Goal: Task Accomplishment & Management: Manage account settings

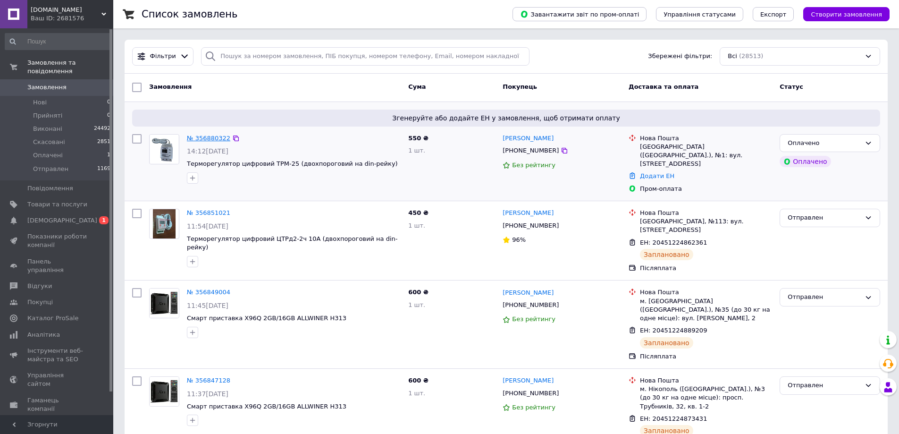
click at [203, 138] on link "№ 356880322" at bounding box center [208, 138] width 43 height 7
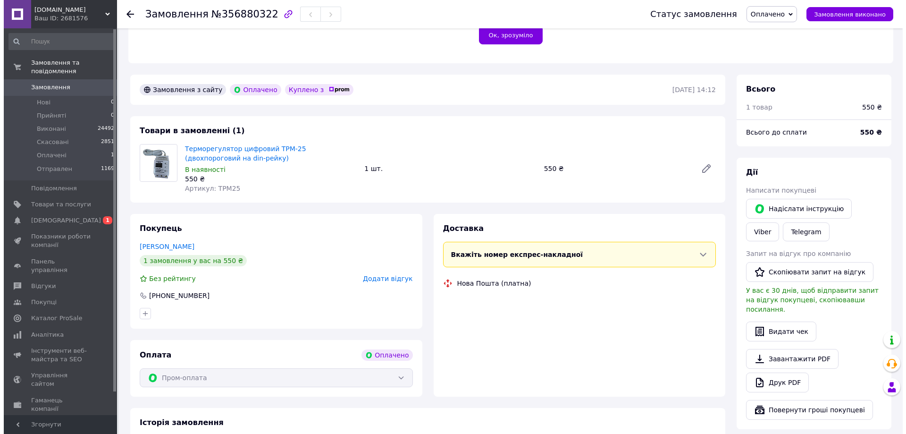
scroll to position [236, 0]
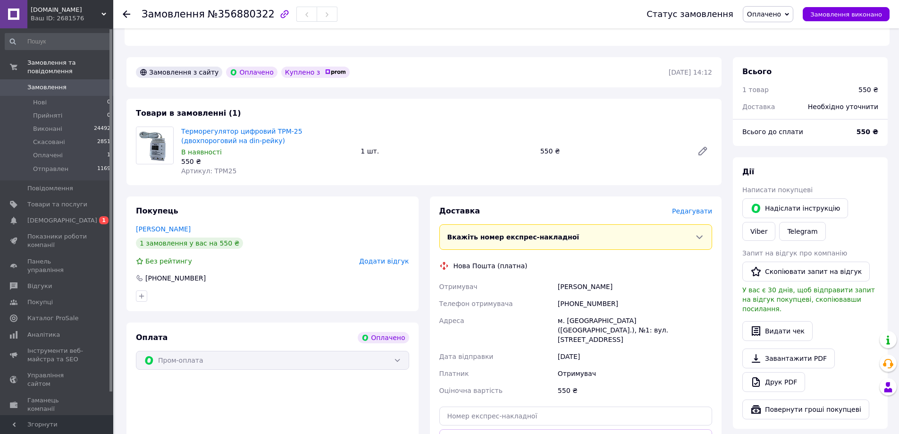
click at [702, 207] on span "Редагувати" at bounding box center [692, 211] width 40 height 8
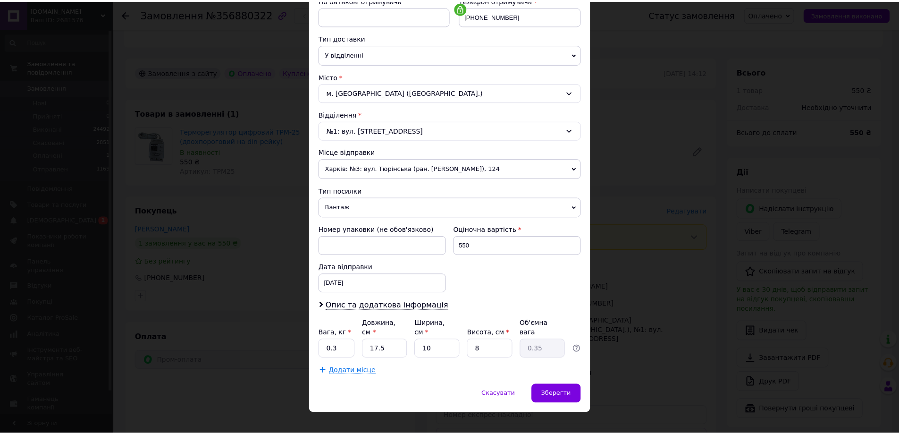
scroll to position [193, 0]
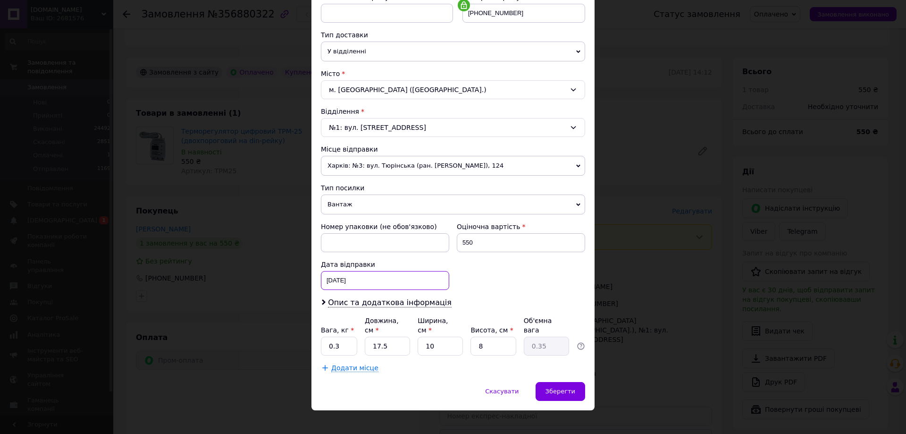
click at [367, 283] on div "[DATE] < 2025 > < Август > Пн Вт Ср Чт Пт Сб Вс 28 29 30 31 1 2 3 4 5 6 7 8 9 1…" at bounding box center [385, 280] width 128 height 19
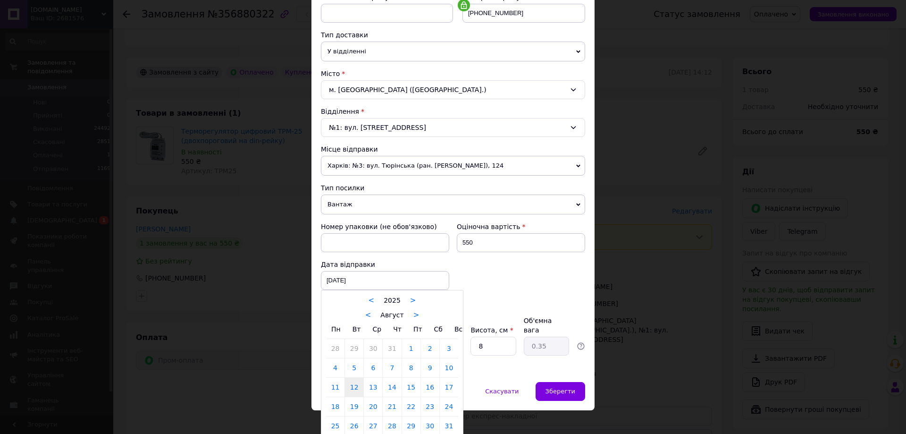
click at [371, 392] on link "13" at bounding box center [373, 387] width 18 height 19
type input "[DATE]"
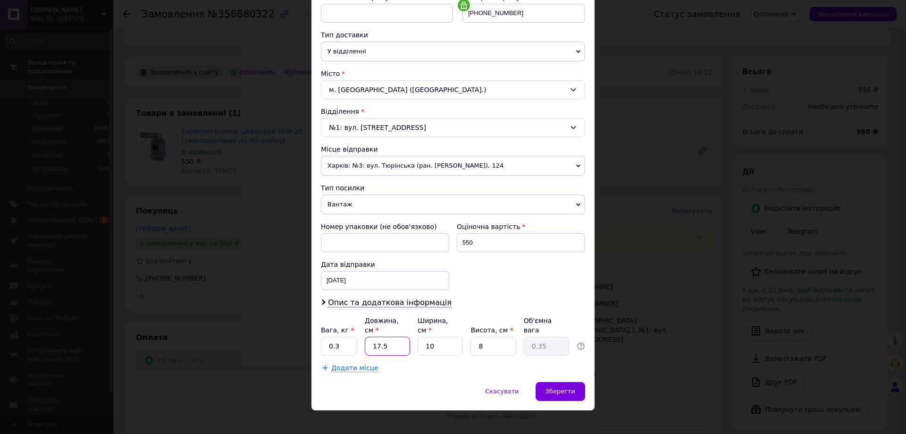
drag, startPoint x: 375, startPoint y: 339, endPoint x: 397, endPoint y: 332, distance: 22.8
click at [406, 336] on input "17.5" at bounding box center [387, 345] width 45 height 19
type input "15"
type input "0.3"
type input "15"
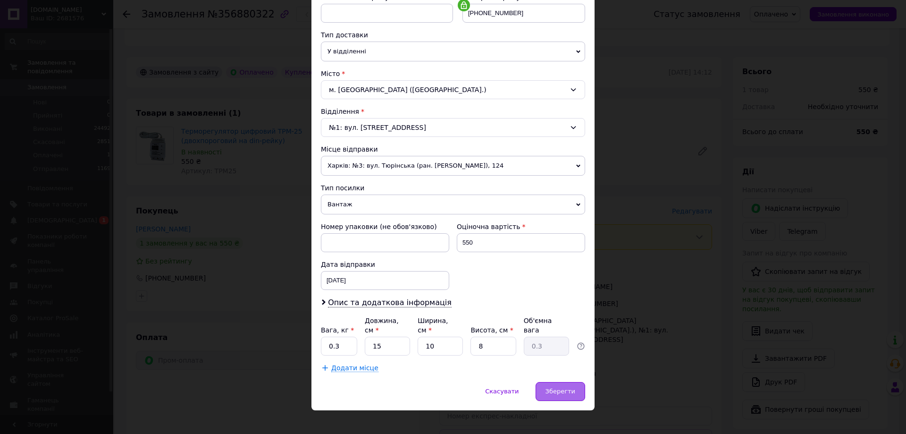
click at [566, 387] on span "Зберегти" at bounding box center [561, 390] width 30 height 7
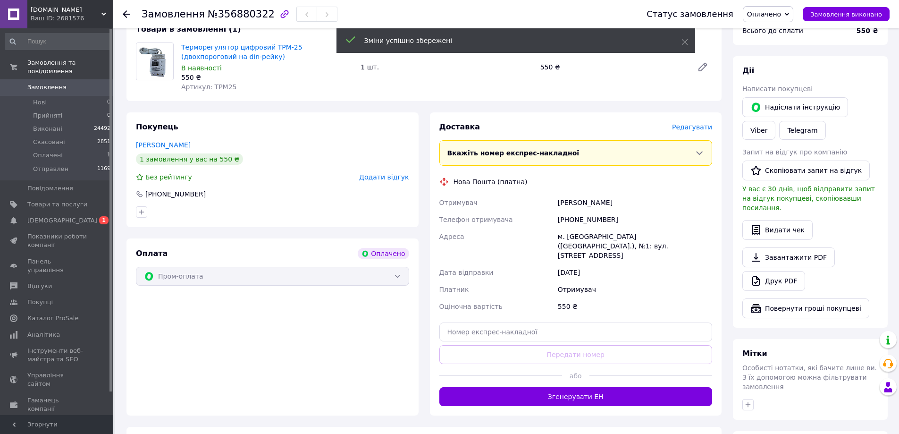
scroll to position [330, 0]
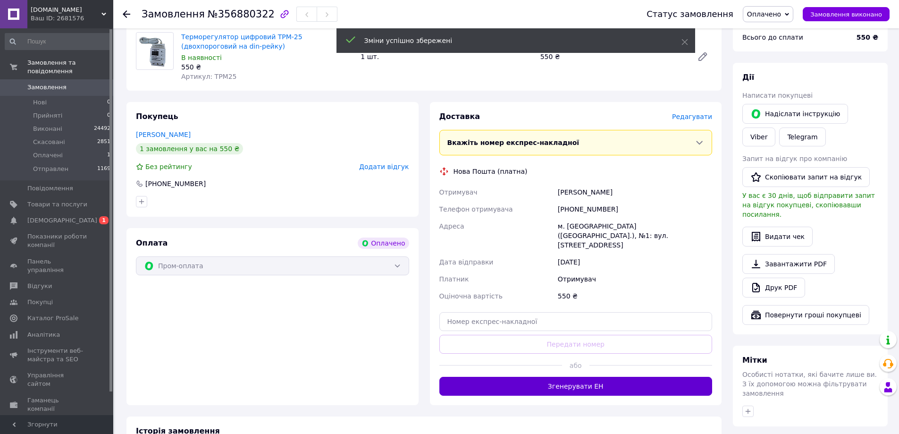
click at [545, 377] on button "Згенерувати ЕН" at bounding box center [575, 386] width 273 height 19
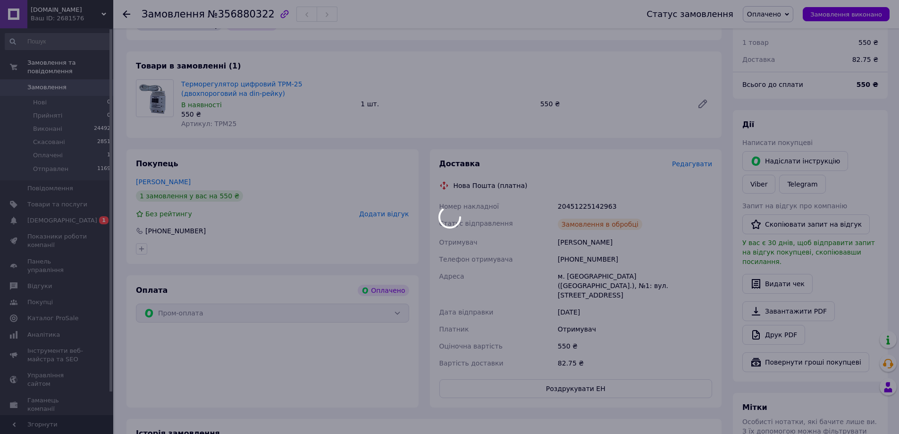
scroll to position [236, 0]
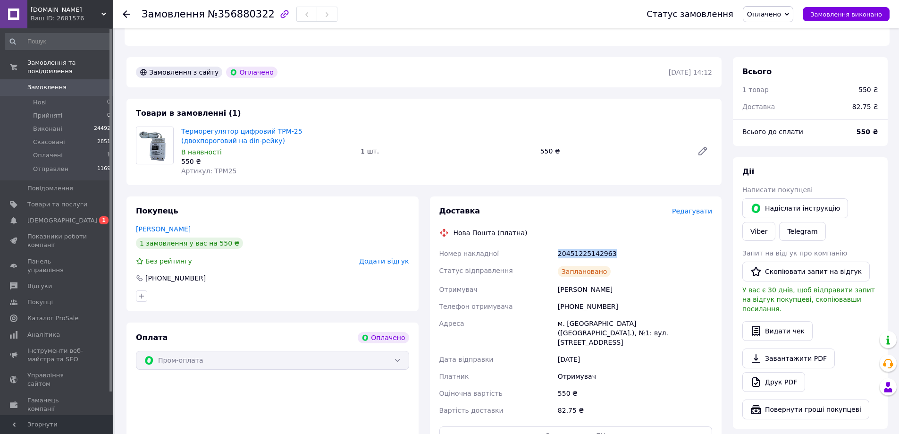
drag, startPoint x: 558, startPoint y: 247, endPoint x: 613, endPoint y: 246, distance: 54.3
click at [613, 246] on div "20451225142963" at bounding box center [635, 253] width 158 height 17
copy div "20451225142963"
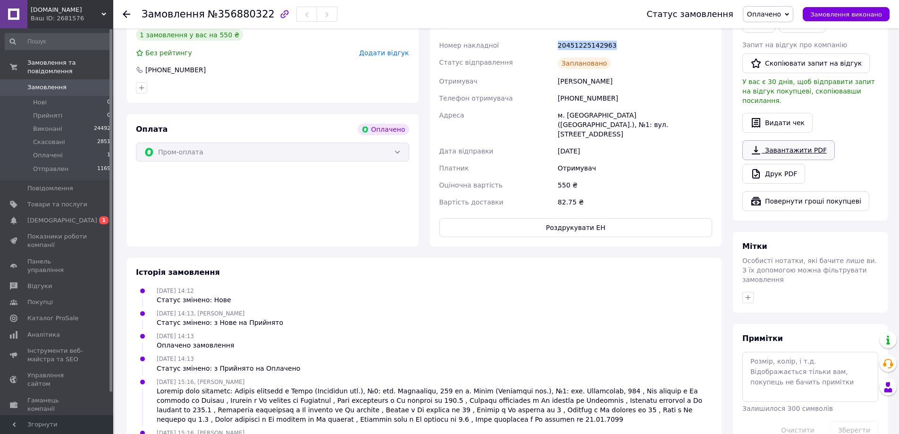
scroll to position [458, 0]
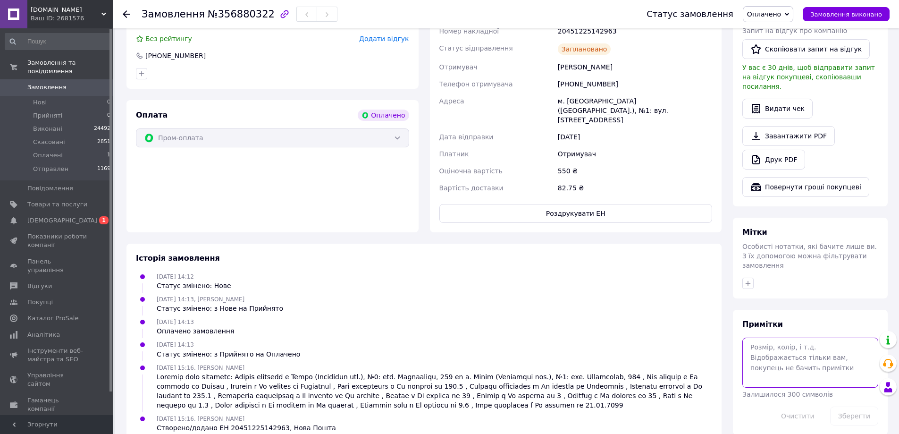
click at [789, 344] on textarea at bounding box center [810, 362] width 136 height 50
paste textarea "20451225142963"
click at [772, 337] on textarea "20451225142963" at bounding box center [810, 362] width 136 height 50
click at [787, 337] on textarea "204512 25142963" at bounding box center [810, 362] width 136 height 50
type textarea "204512 2514 2963"
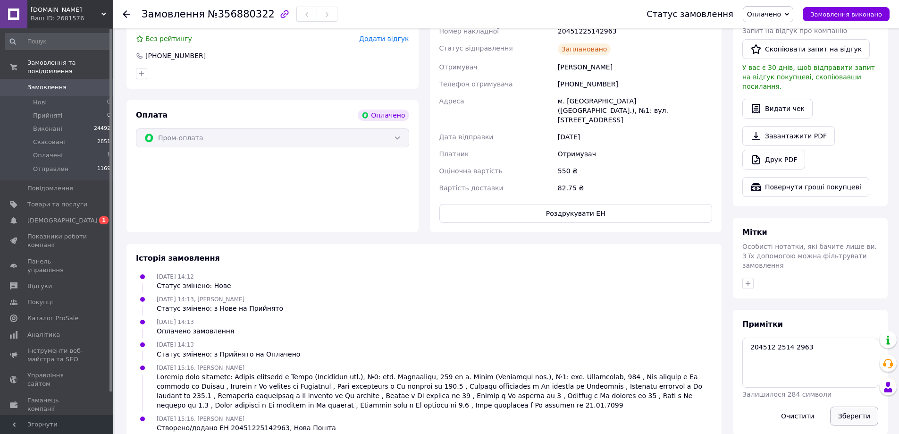
click at [848, 406] on button "Зберегти" at bounding box center [854, 415] width 48 height 19
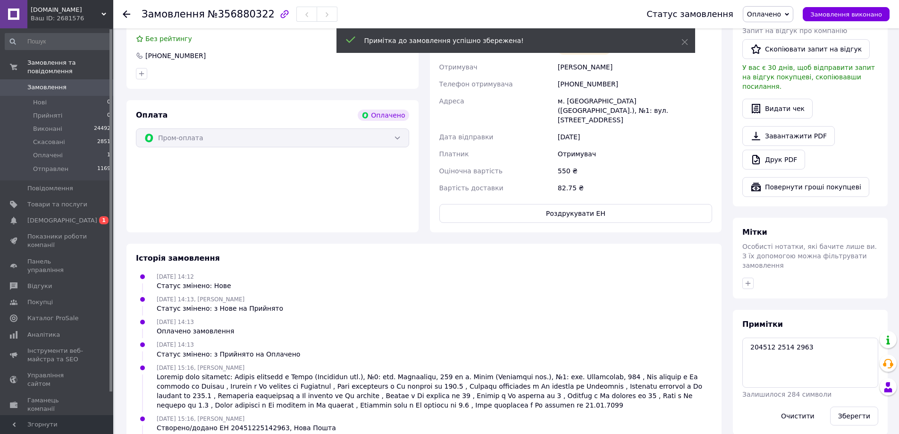
click at [54, 83] on span "Замовлення" at bounding box center [46, 87] width 39 height 8
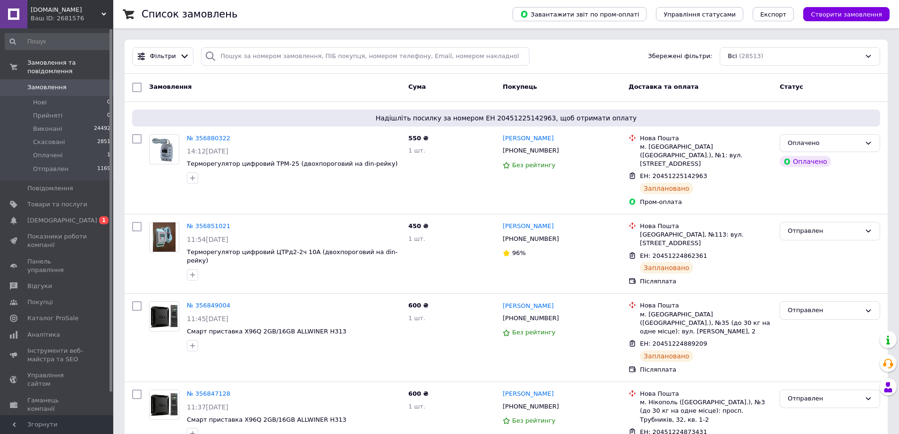
click at [353, 24] on div "Список замовлень" at bounding box center [318, 14] width 352 height 28
